Goal: Check status: Check status

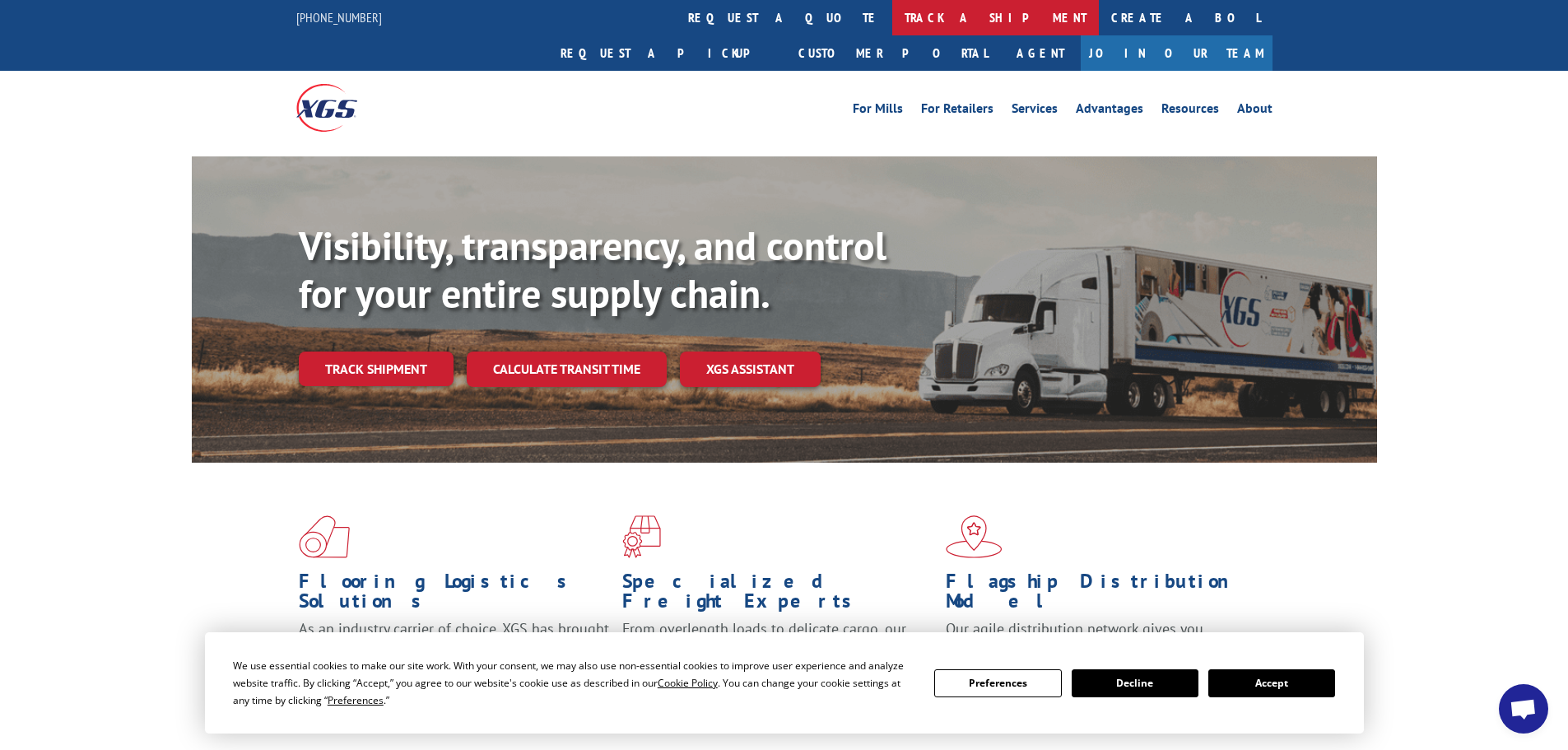
click at [892, 15] on link "track a shipment" at bounding box center [995, 17] width 206 height 35
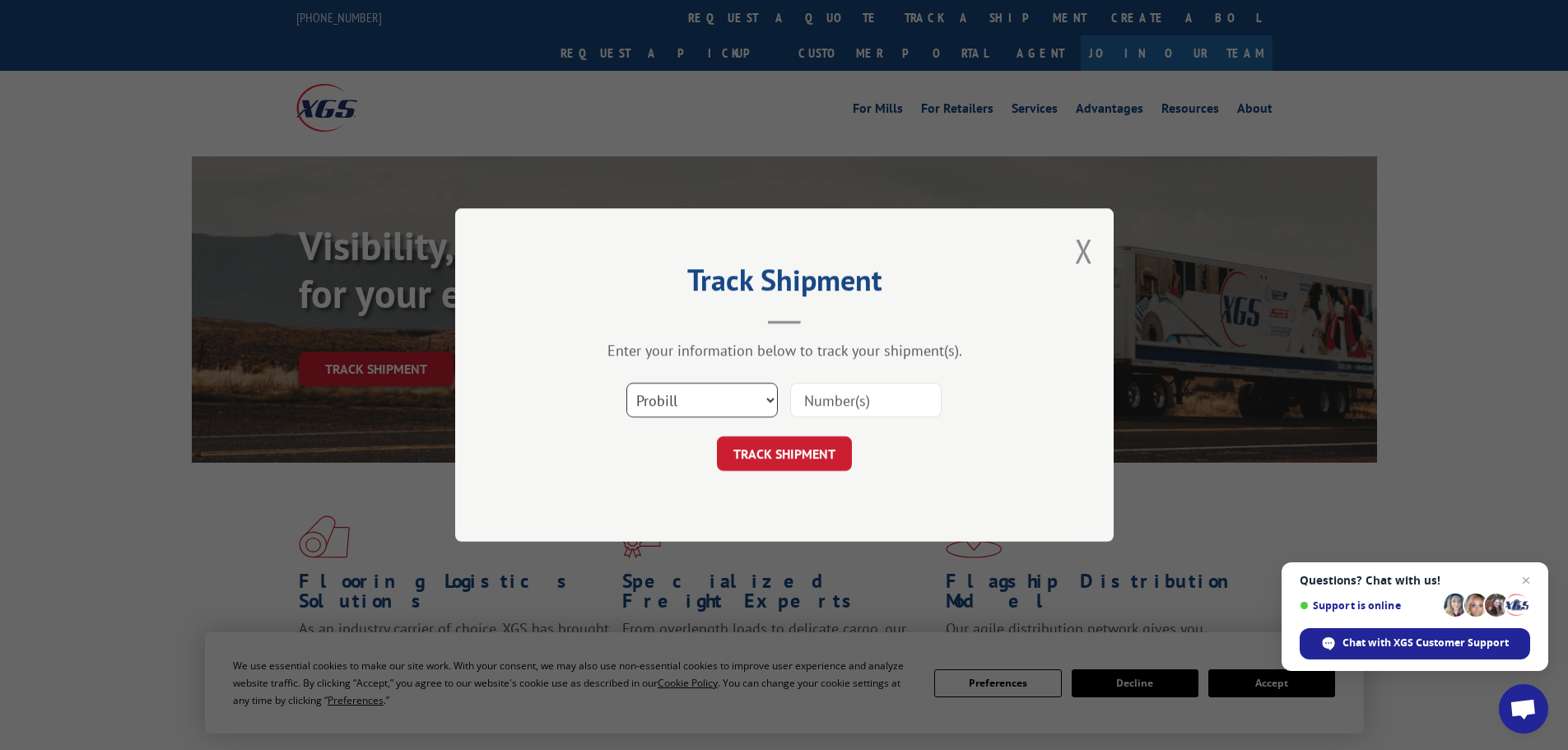
click at [713, 397] on select "Select category... Probill BOL PO" at bounding box center [701, 400] width 151 height 34
select select "po"
click at [626, 383] on select "Select category... Probill BOL PO" at bounding box center [701, 400] width 151 height 34
click at [816, 402] on input at bounding box center [866, 400] width 151 height 34
paste input "17524923"
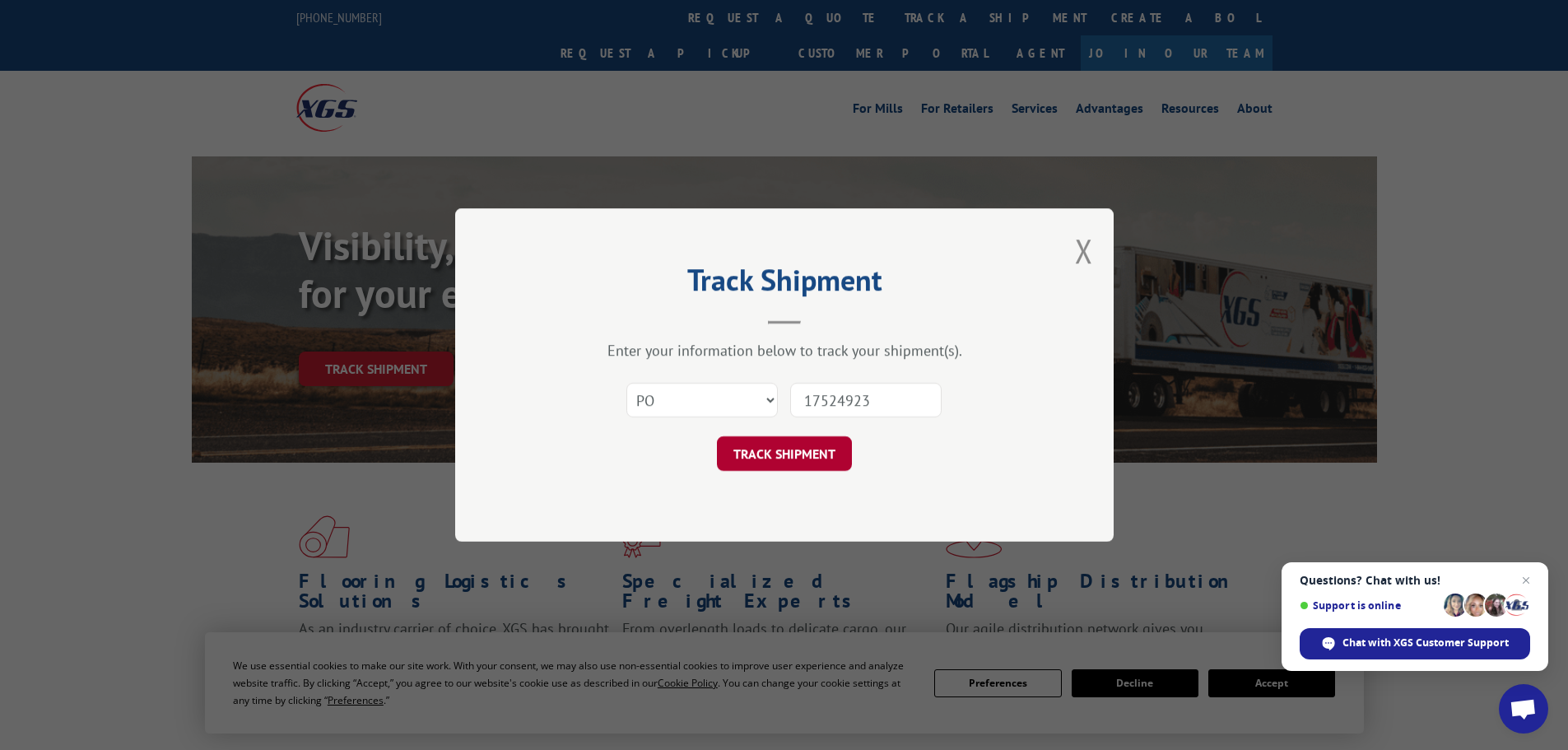
type input "17524923"
click at [806, 446] on button "TRACK SHIPMENT" at bounding box center [784, 453] width 135 height 34
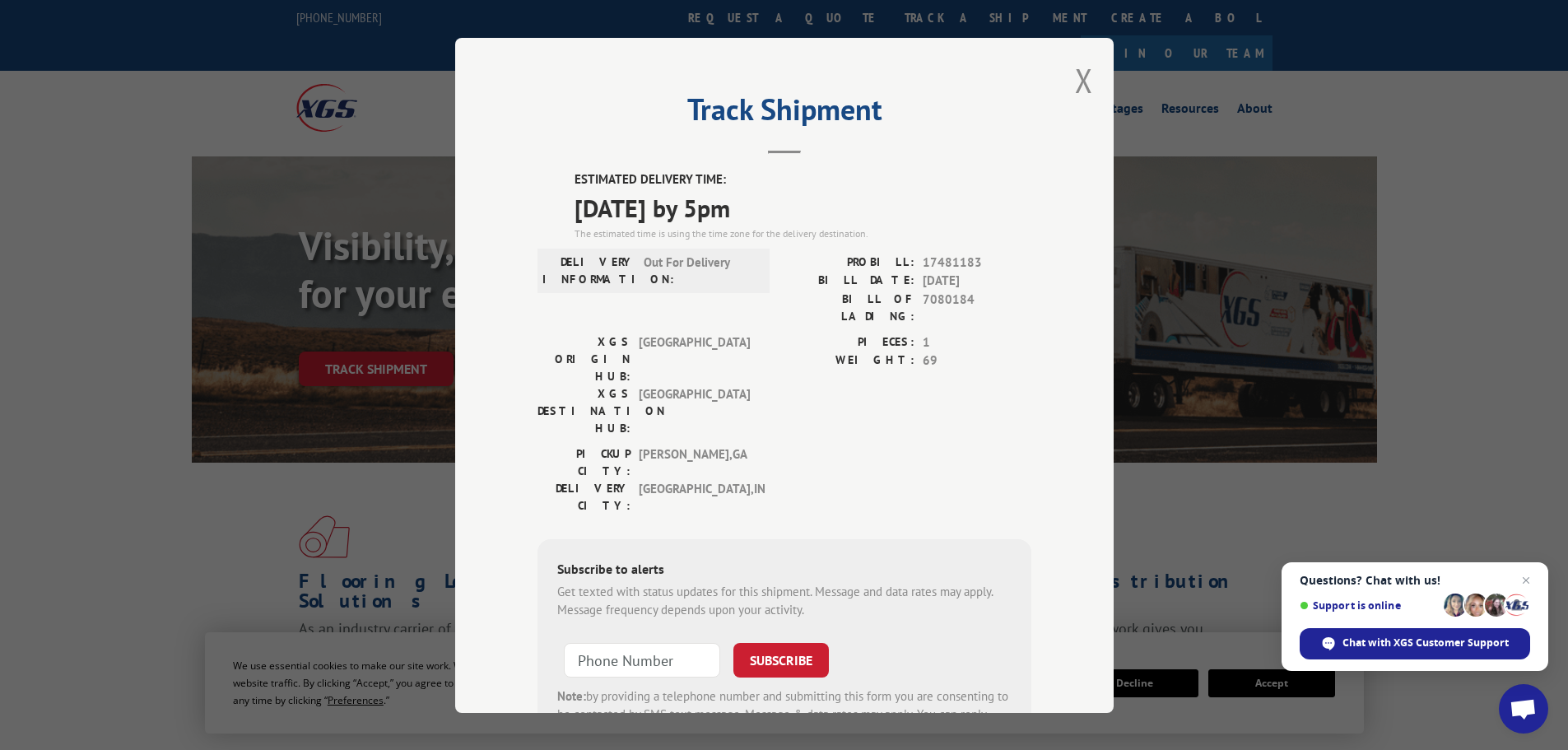
click at [1065, 78] on div "Track Shipment ESTIMATED DELIVERY TIME: [DATE] by 5pm The estimated time is usi…" at bounding box center [784, 375] width 659 height 675
click at [1075, 77] on button "Close modal" at bounding box center [1083, 81] width 18 height 44
